Goal: Information Seeking & Learning: Learn about a topic

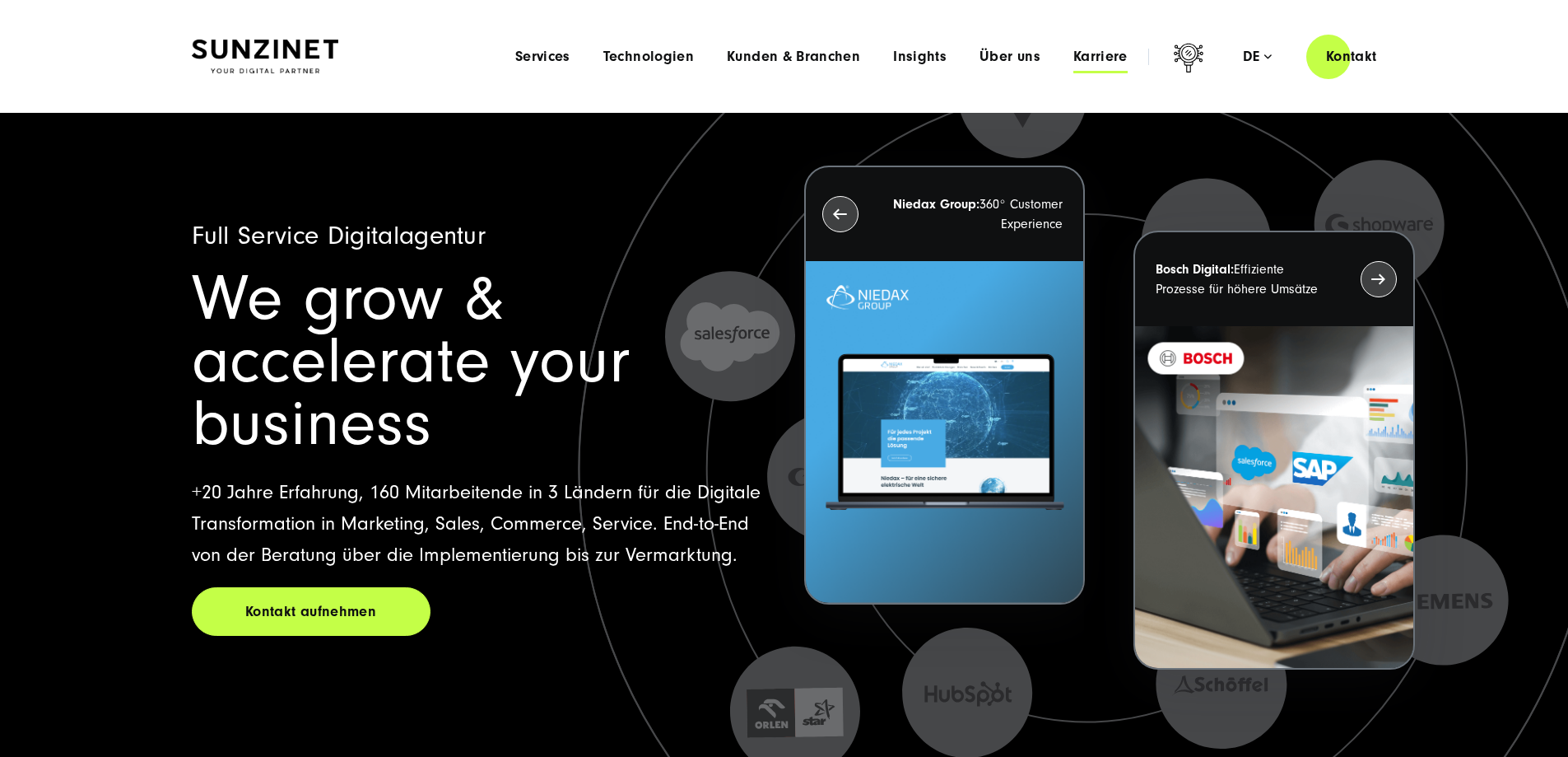
click at [1075, 57] on span "Karriere" at bounding box center [1100, 57] width 54 height 17
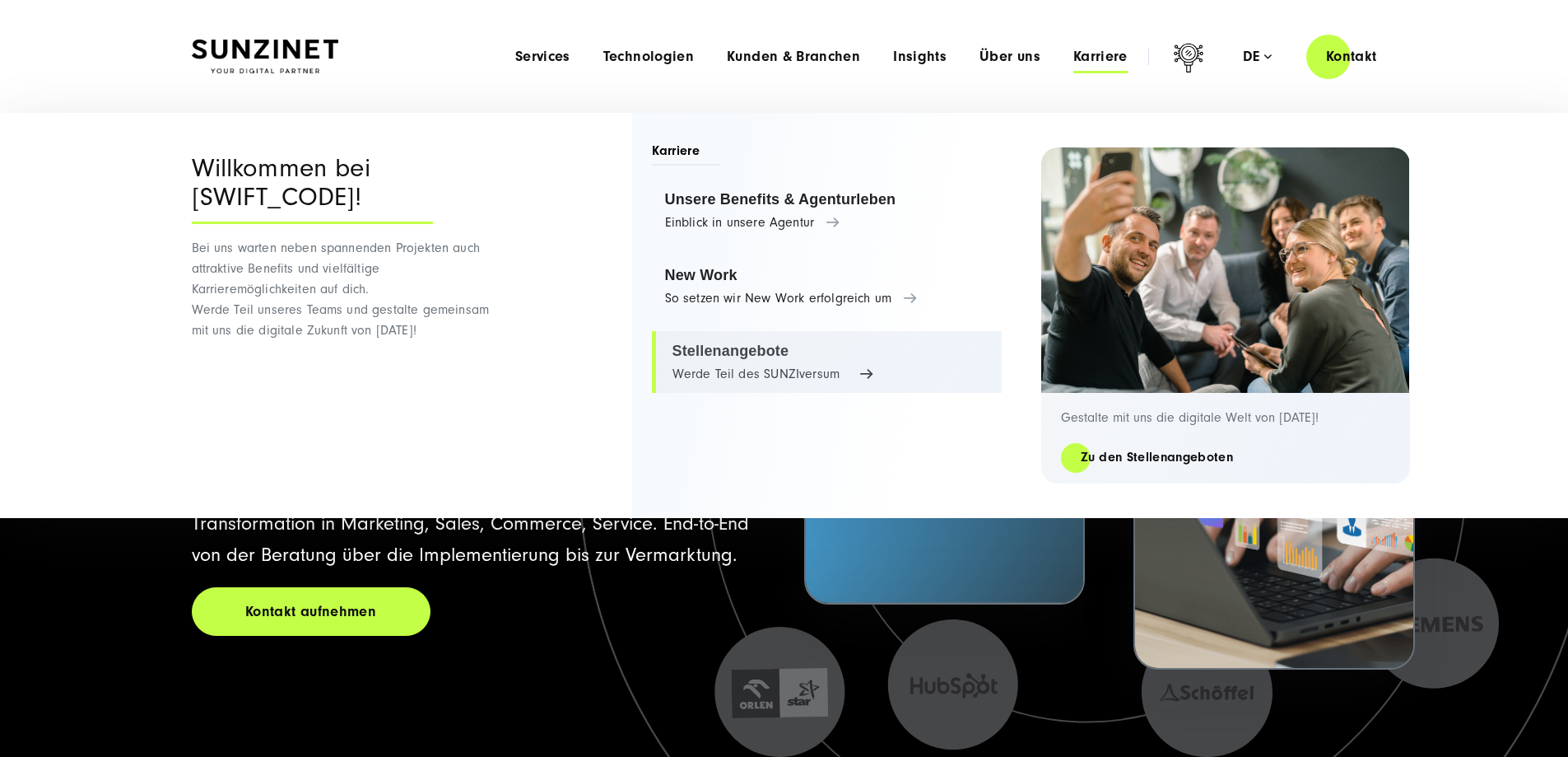
click at [711, 345] on link "Stellenangebote Werde Teil des SUNZIversum" at bounding box center [827, 362] width 350 height 62
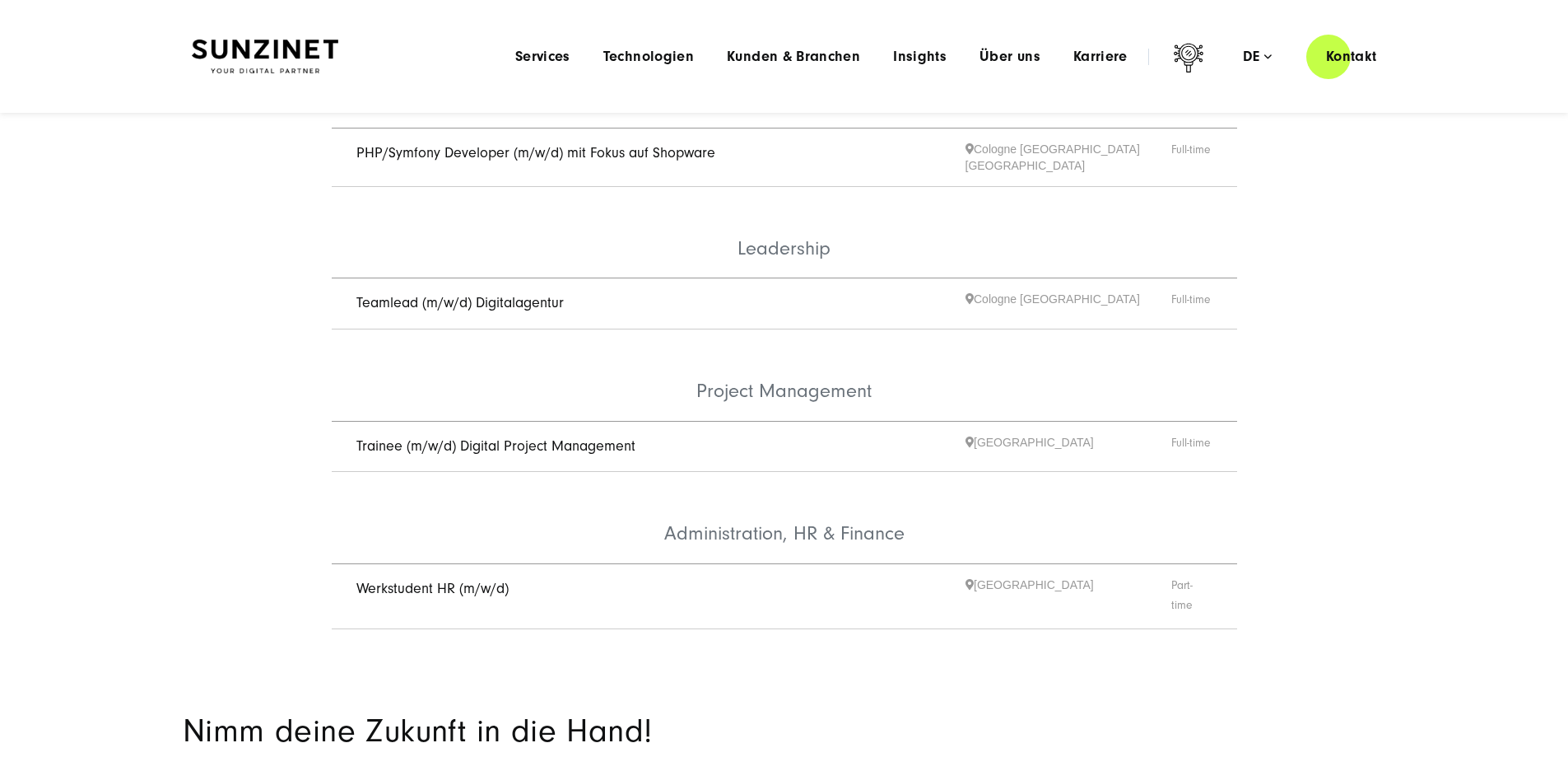
scroll to position [823, 0]
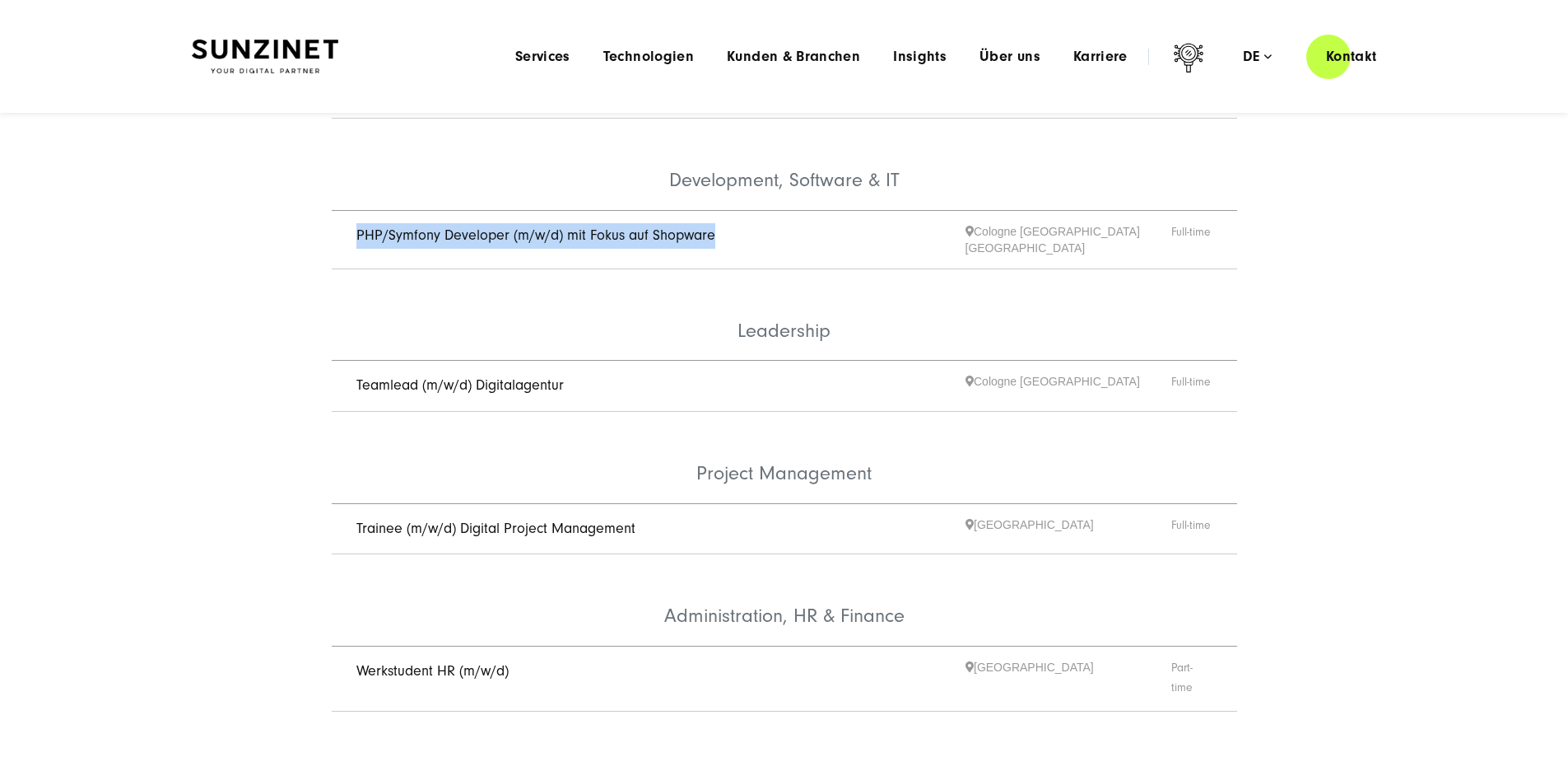
drag, startPoint x: 347, startPoint y: 216, endPoint x: 1026, endPoint y: 230, distance: 679.1
click at [823, 218] on li "PHP/Symfony Developer (m/w/d) mit Fokus auf Shopware [GEOGRAPHIC_DATA] [GEOGRAP…" at bounding box center [784, 240] width 906 height 59
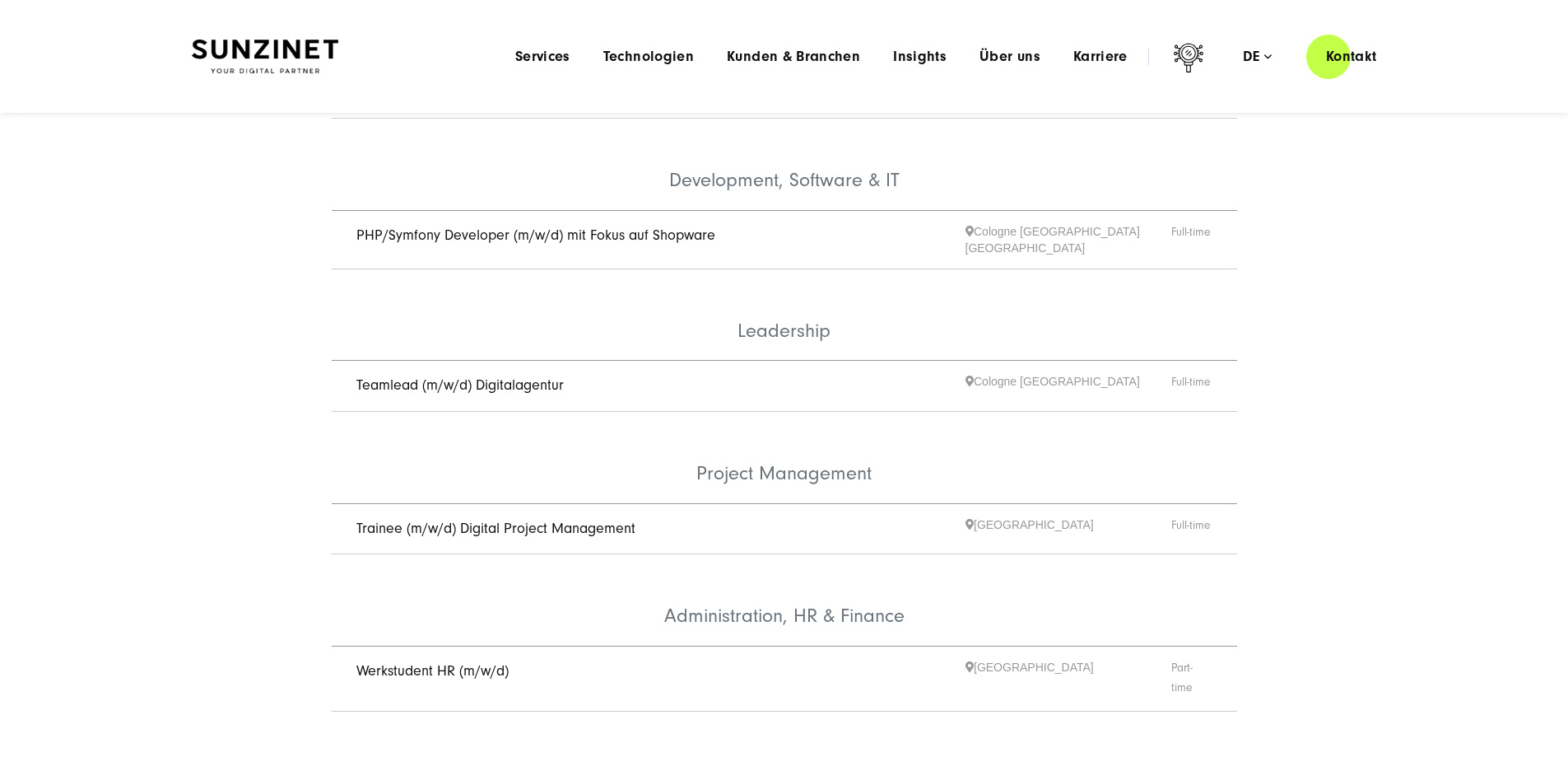
click at [1332, 233] on div "Alle anzeigen Business Development & Sales Digital Marketing & CRM Employee Exp…" at bounding box center [784, 87] width 1568 height 1330
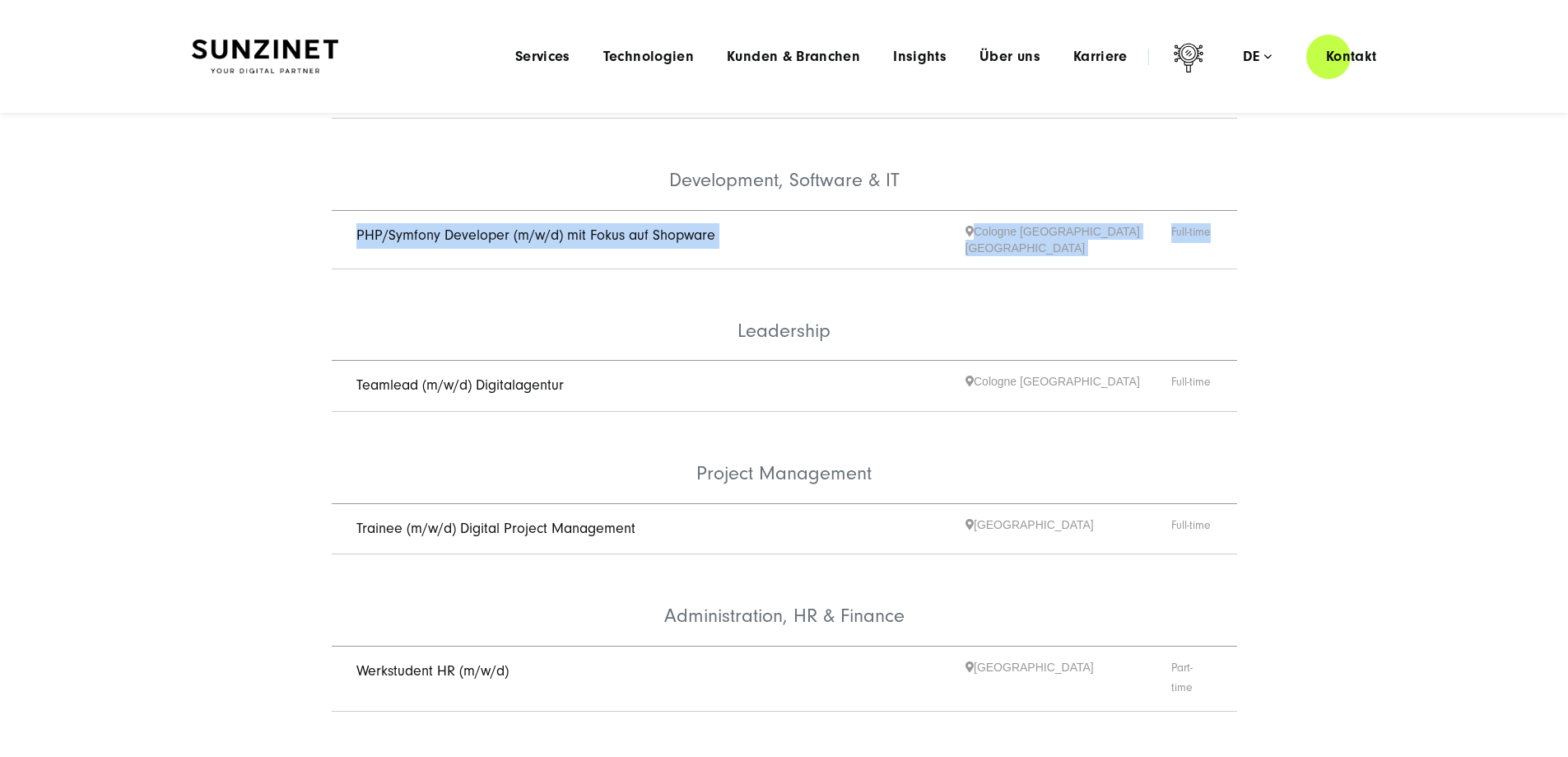
drag, startPoint x: 1245, startPoint y: 215, endPoint x: 353, endPoint y: 205, distance: 892.1
click at [353, 205] on ul "Business Development & Sales Business Development Assistant (m/w/d) [GEOGRAPHIC…" at bounding box center [784, 155] width 987 height 1194
click at [316, 208] on ul "Business Development & Sales Business Development Assistant (m/w/d) [GEOGRAPHIC…" at bounding box center [784, 155] width 987 height 1194
drag, startPoint x: 342, startPoint y: 211, endPoint x: 1356, endPoint y: 218, distance: 1014.0
click at [1356, 218] on div "Alle anzeigen Business Development & Sales Digital Marketing & CRM Employee Exp…" at bounding box center [784, 87] width 1568 height 1330
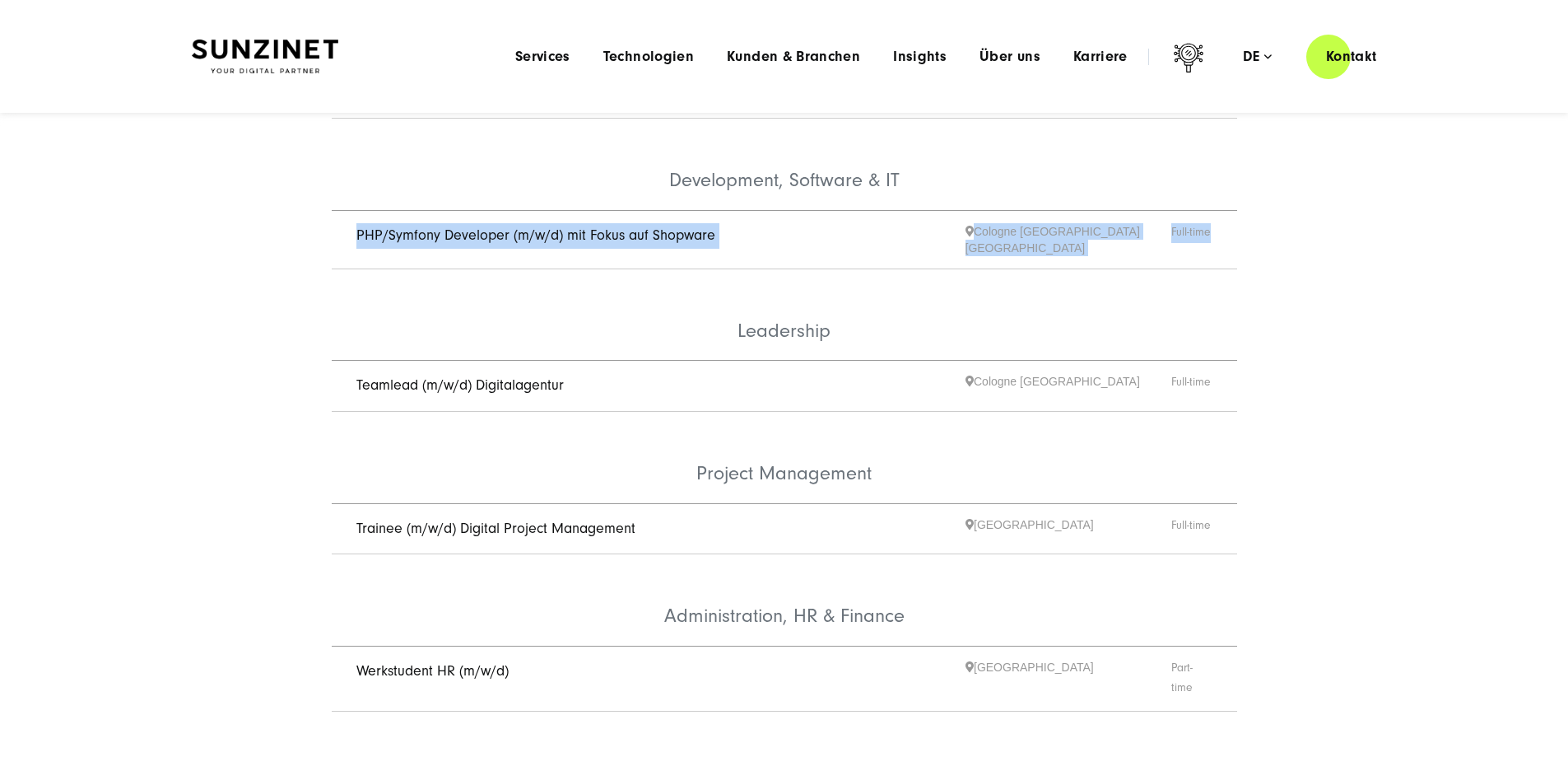
click at [1232, 218] on li "PHP/Symfony Developer (m/w/d) mit Fokus auf Shopware [GEOGRAPHIC_DATA] [GEOGRAP…" at bounding box center [784, 240] width 906 height 59
drag, startPoint x: 1256, startPoint y: 217, endPoint x: 338, endPoint y: 198, distance: 918.2
click at [338, 198] on ul "Business Development & Sales Business Development Assistant (m/w/d) [GEOGRAPHIC…" at bounding box center [784, 155] width 987 height 1194
click at [335, 210] on li "PHP/Symfony Developer (m/w/d) mit Fokus auf Shopware [GEOGRAPHIC_DATA] [GEOGRAP…" at bounding box center [784, 240] width 906 height 59
drag, startPoint x: 337, startPoint y: 210, endPoint x: 1285, endPoint y: 236, distance: 948.4
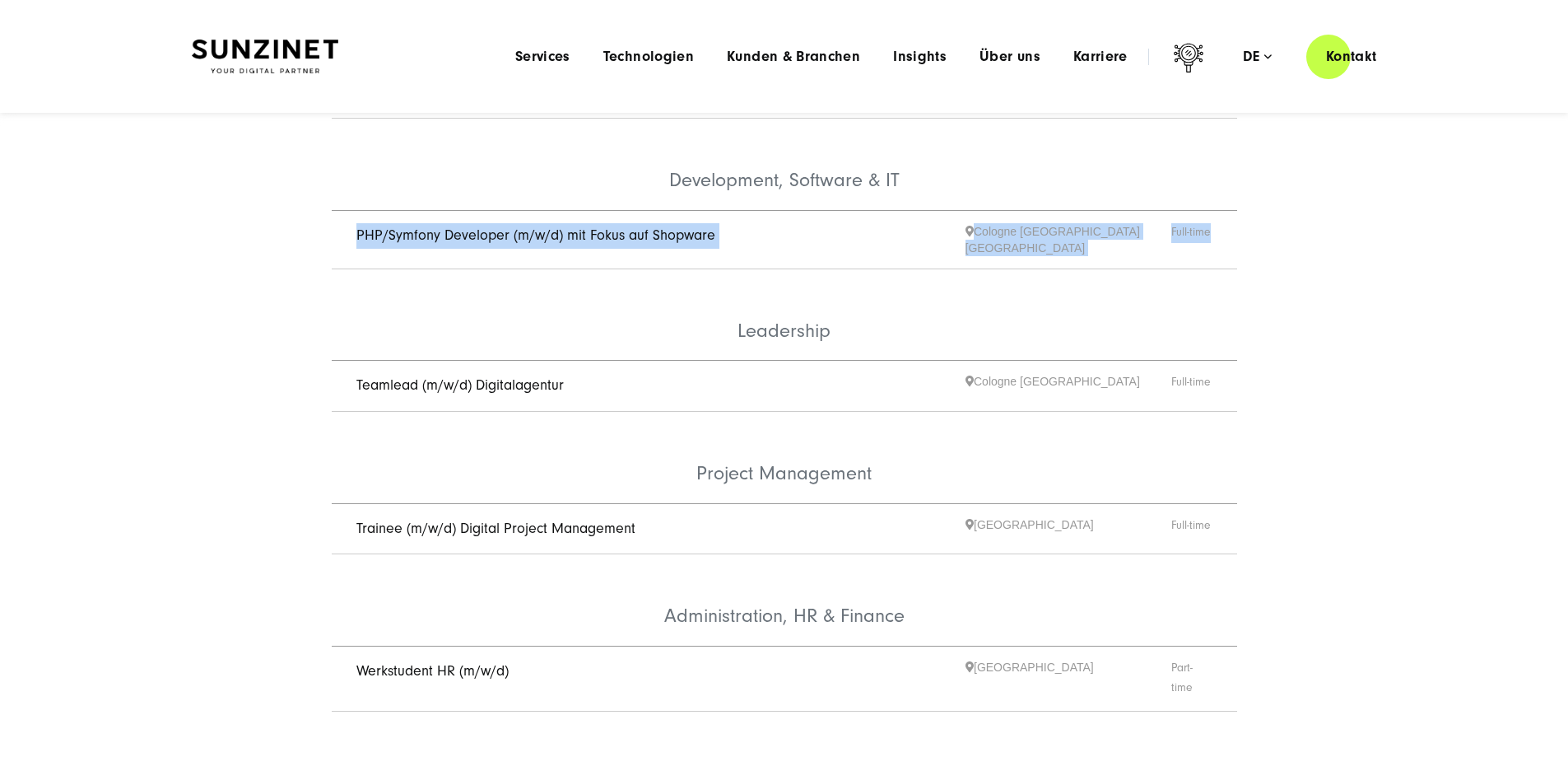
click at [1292, 236] on div "Alle anzeigen Business Development & Sales Digital Marketing & CRM Employee Exp…" at bounding box center [784, 87] width 1568 height 1330
click at [1227, 227] on li "PHP/Symfony Developer (m/w/d) mit Fokus auf Shopware Cologne Hamburg Innsbruck …" at bounding box center [784, 240] width 906 height 59
drag, startPoint x: 1226, startPoint y: 222, endPoint x: 321, endPoint y: 213, distance: 905.0
click at [321, 213] on ul "Business Development & Sales Business Development Assistant (m/w/d) Cologne Ham…" at bounding box center [784, 155] width 987 height 1194
click at [321, 212] on ul "Business Development & Sales Business Development Assistant (m/w/d) Cologne Ham…" at bounding box center [784, 155] width 987 height 1194
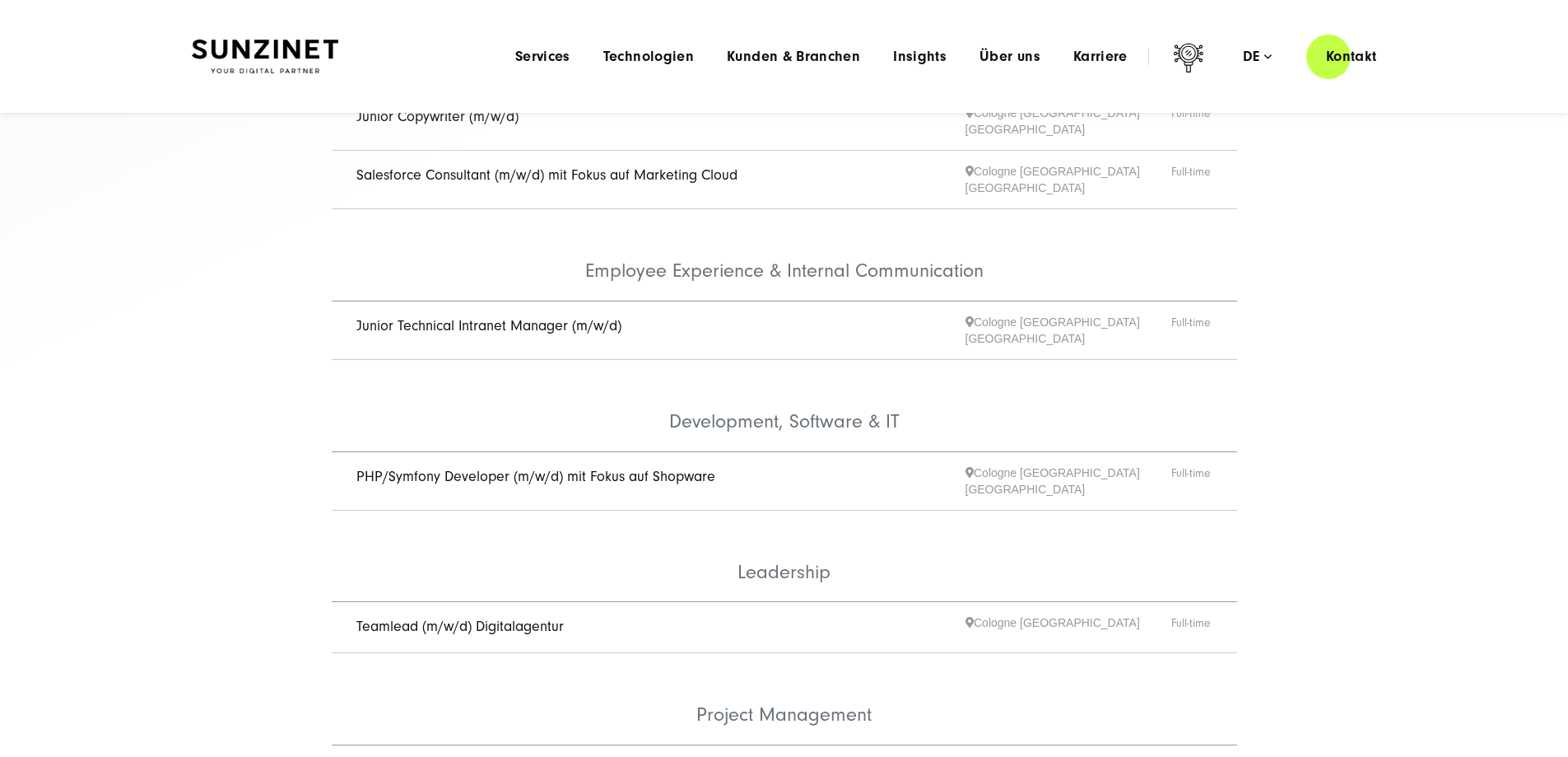
scroll to position [741, 0]
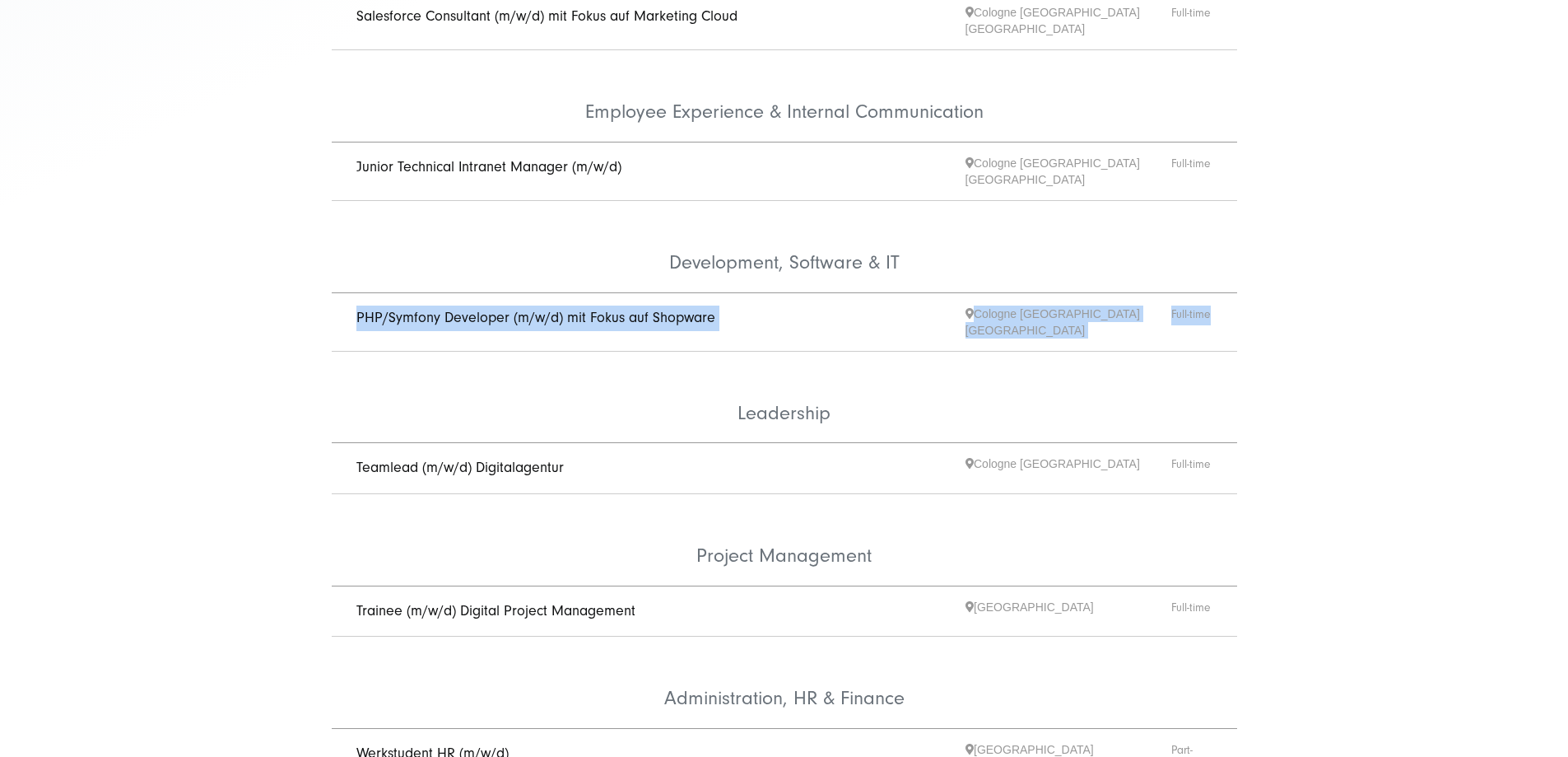
drag, startPoint x: 351, startPoint y: 291, endPoint x: 1223, endPoint y: 312, distance: 872.3
click at [1223, 312] on li "PHP/Symfony Developer (m/w/d) mit Fokus auf Shopware Cologne Hamburg Innsbruck …" at bounding box center [784, 322] width 906 height 59
click at [1232, 308] on li "PHP/Symfony Developer (m/w/d) mit Fokus auf Shopware Cologne Hamburg Innsbruck …" at bounding box center [784, 322] width 906 height 59
drag, startPoint x: 335, startPoint y: 292, endPoint x: 1252, endPoint y: 300, distance: 917.0
click at [1252, 300] on ul "Business Development & Sales Business Development Assistant (m/w/d) Cologne Ham…" at bounding box center [784, 237] width 987 height 1194
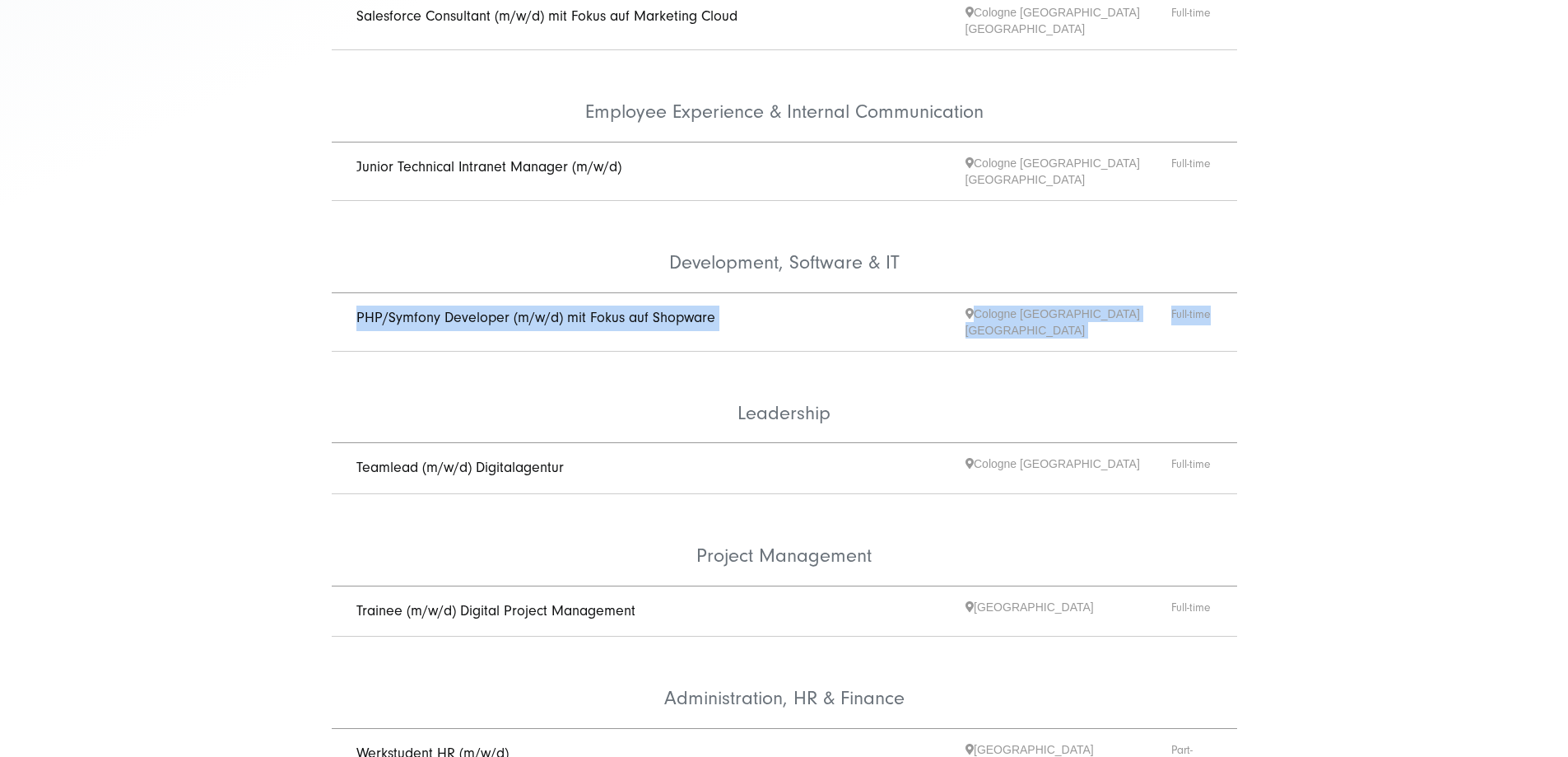
click at [1249, 303] on ul "Business Development & Sales Business Development Assistant (m/w/d) Cologne Ham…" at bounding box center [784, 237] width 987 height 1194
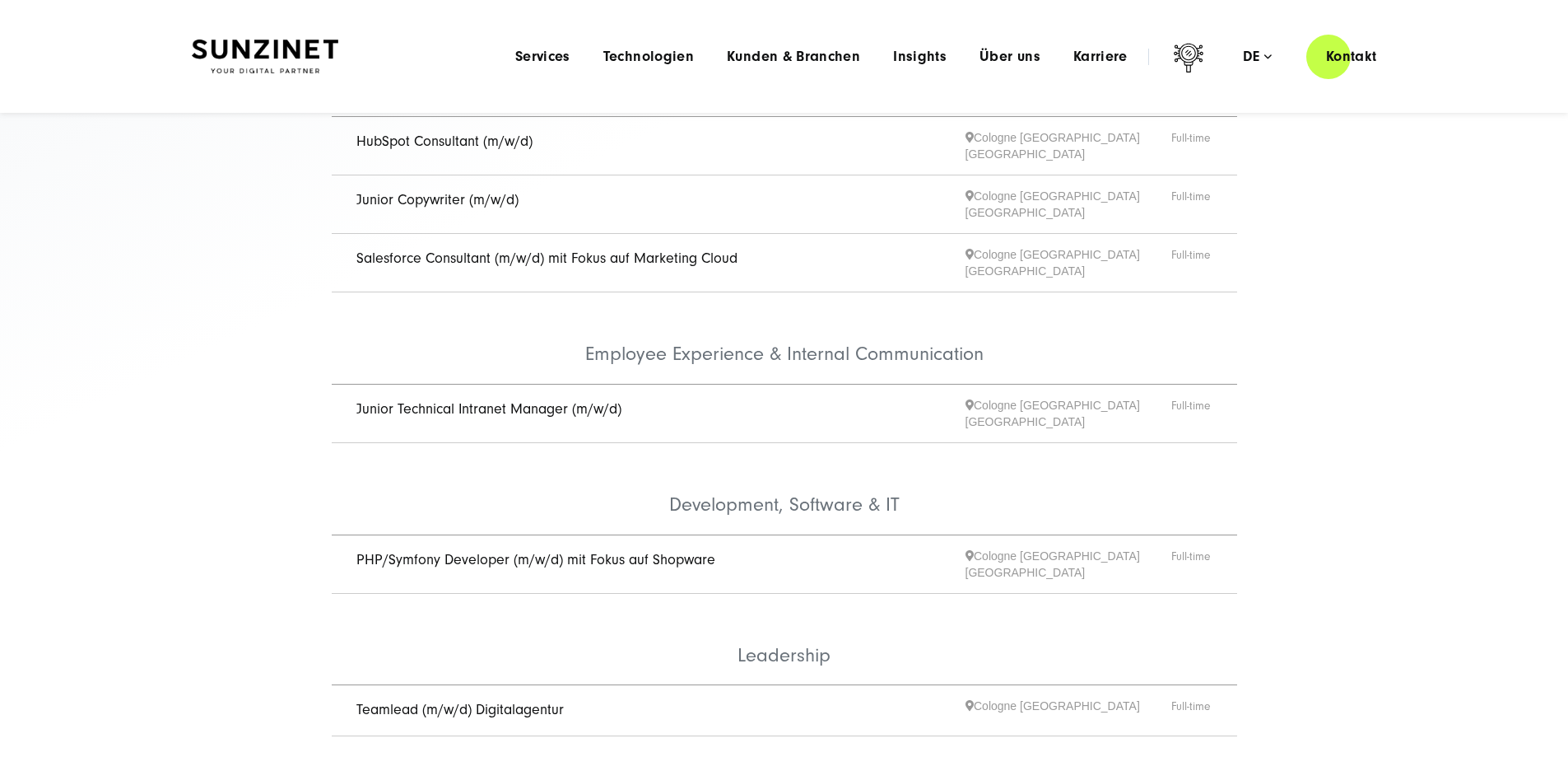
scroll to position [494, 0]
